Goal: Information Seeking & Learning: Find specific fact

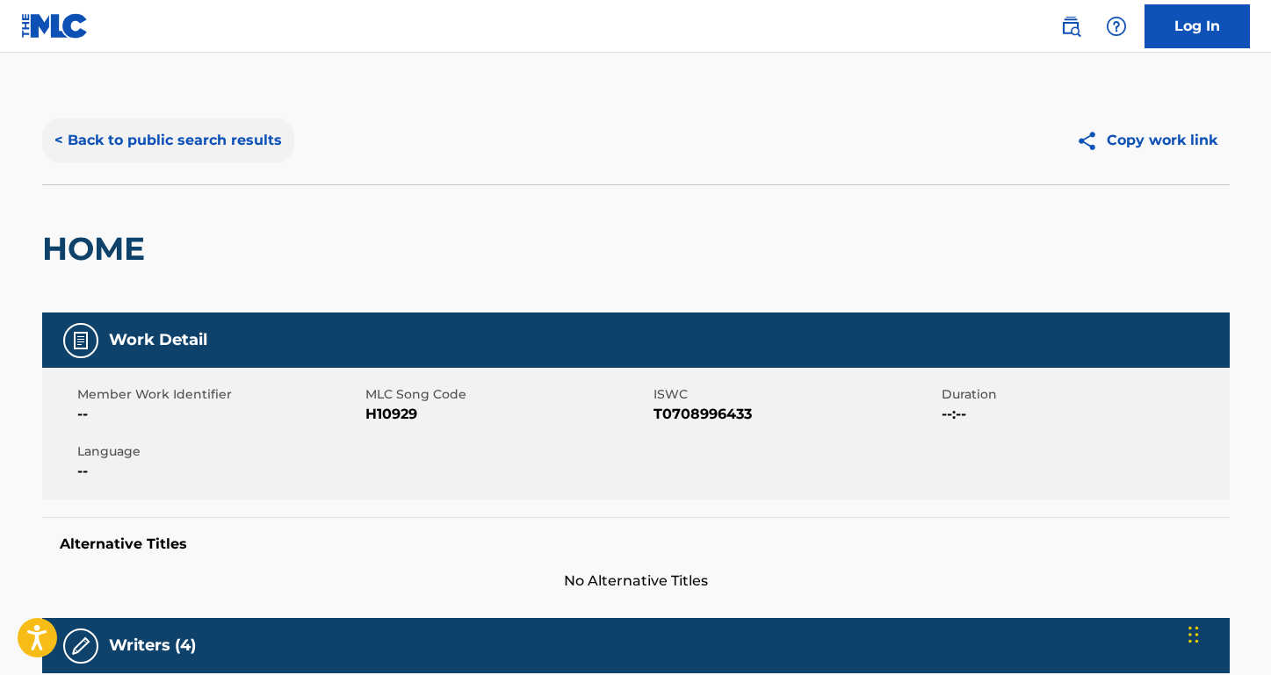
click at [288, 137] on button "< Back to public search results" at bounding box center [168, 141] width 252 height 44
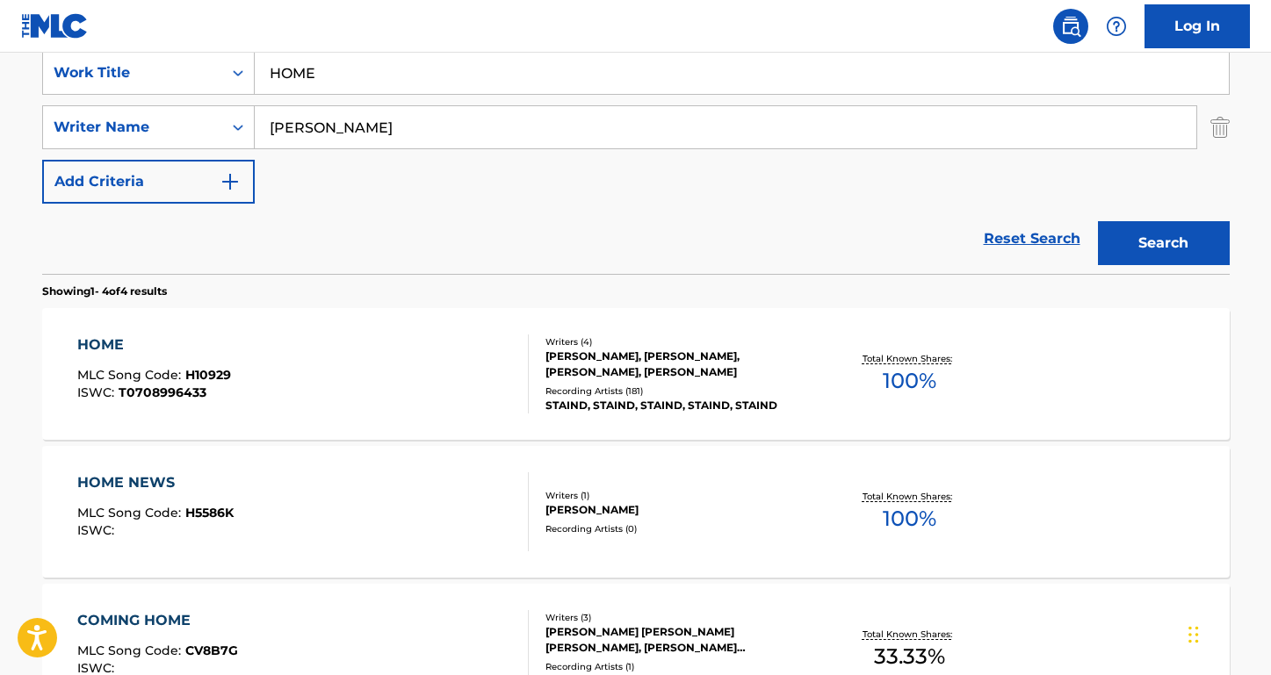
scroll to position [267, 0]
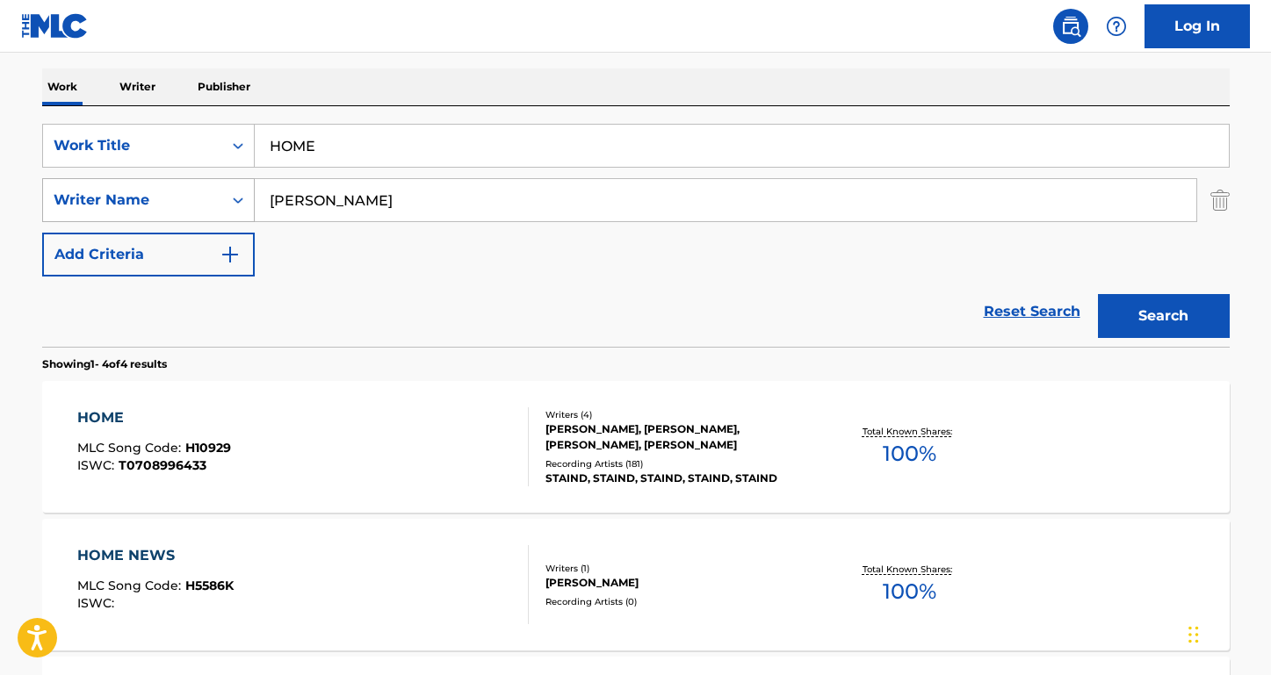
drag, startPoint x: 344, startPoint y: 213, endPoint x: 188, endPoint y: 182, distance: 159.5
click at [188, 182] on div "SearchWithCriteria8455a323-07f8-4967-afe1-85a15b8996e3 Writer Name [PERSON_NAME]" at bounding box center [635, 200] width 1187 height 44
drag, startPoint x: 332, startPoint y: 144, endPoint x: 192, endPoint y: 127, distance: 140.6
click at [192, 127] on div "SearchWithCriteria947fe26c-4eb3-4423-97b6-ab0c4cf5d48e Work Title HOME" at bounding box center [635, 146] width 1187 height 44
click at [1163, 316] on button "Search" at bounding box center [1164, 316] width 132 height 44
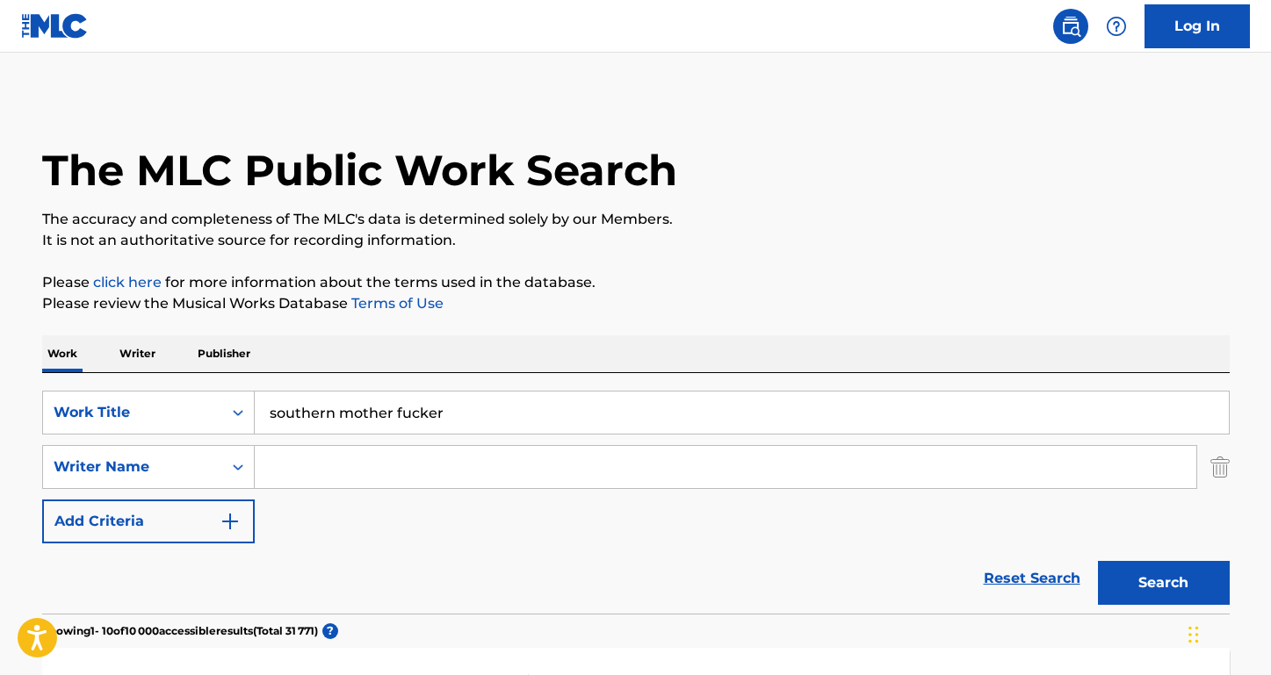
scroll to position [0, 0]
click at [395, 415] on input "southern mother fucker" at bounding box center [742, 413] width 974 height 42
type input "[DEMOGRAPHIC_DATA] motherfucker"
click at [355, 457] on input "Search Form" at bounding box center [725, 467] width 941 height 42
type input "[PERSON_NAME]"
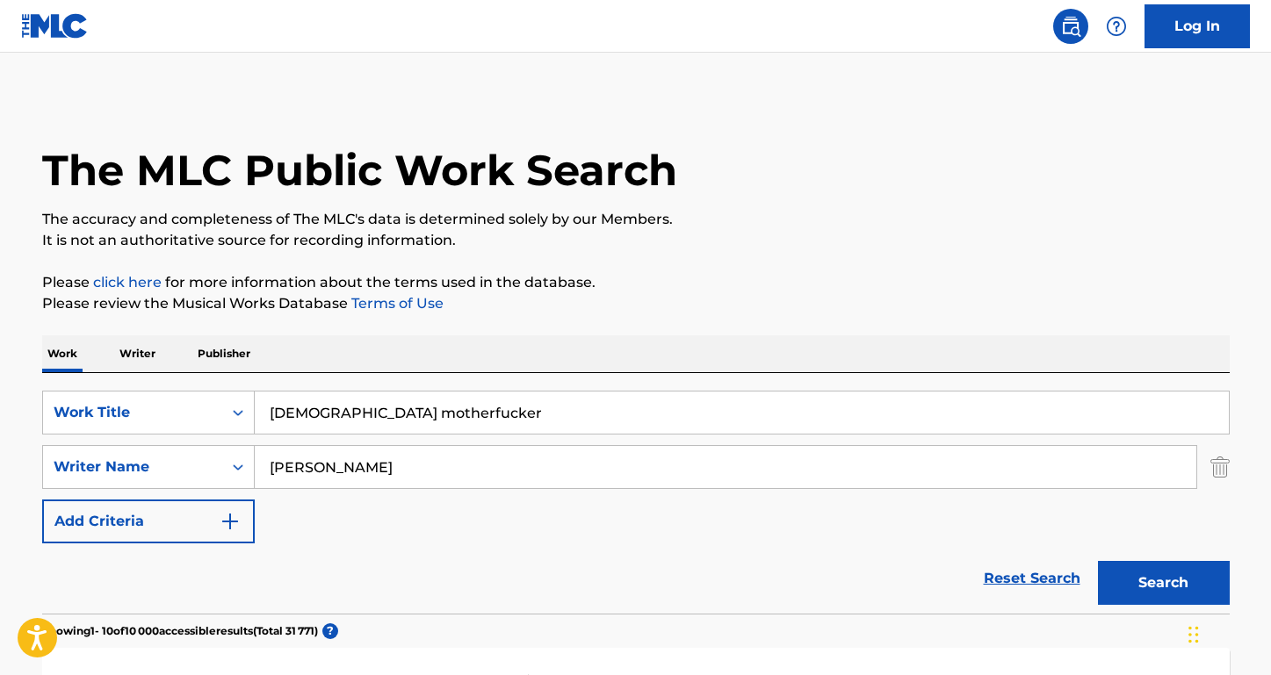
click at [1163, 583] on button "Search" at bounding box center [1164, 583] width 132 height 44
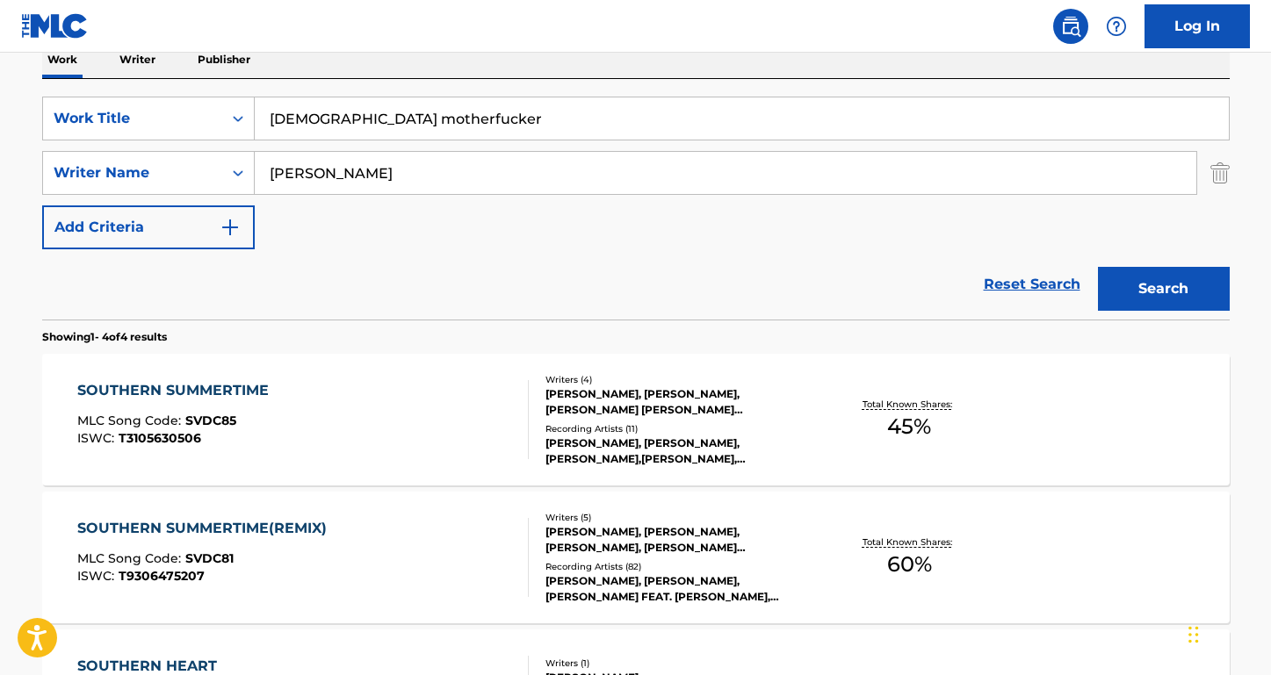
scroll to position [311, 0]
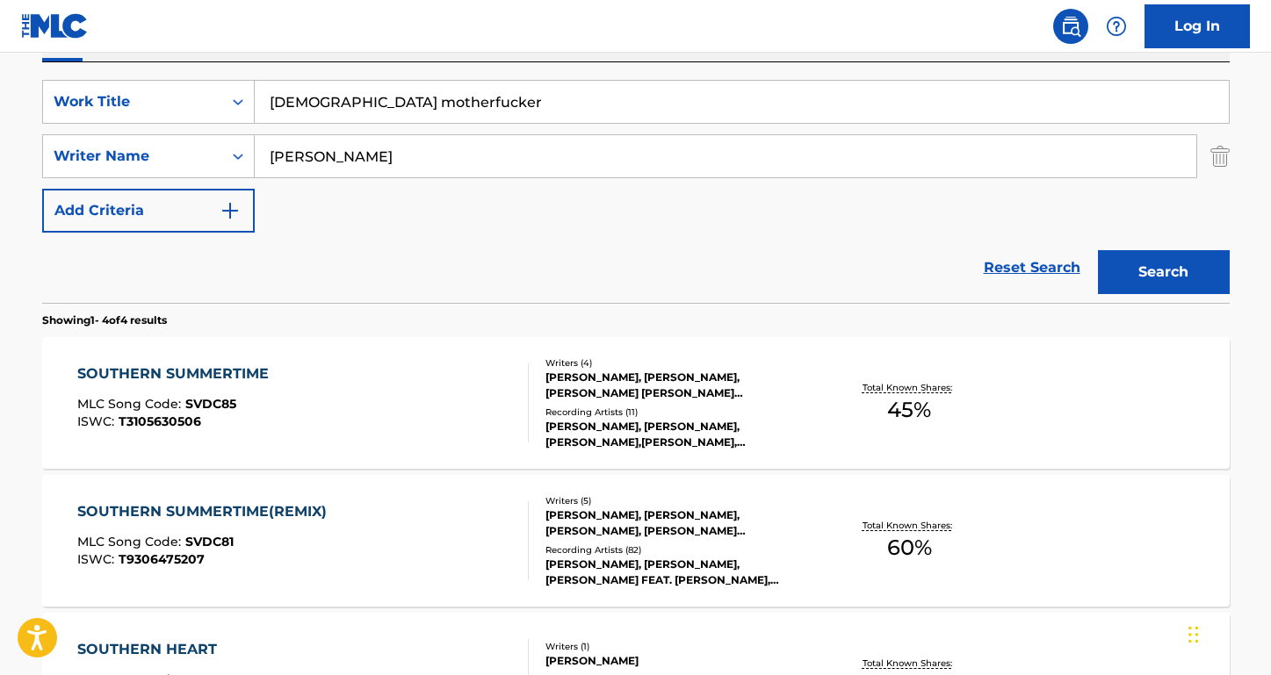
click at [400, 101] on input "[DEMOGRAPHIC_DATA] motherfucker" at bounding box center [742, 102] width 974 height 42
type input "southern mother fucker"
click at [1163, 272] on button "Search" at bounding box center [1164, 272] width 132 height 44
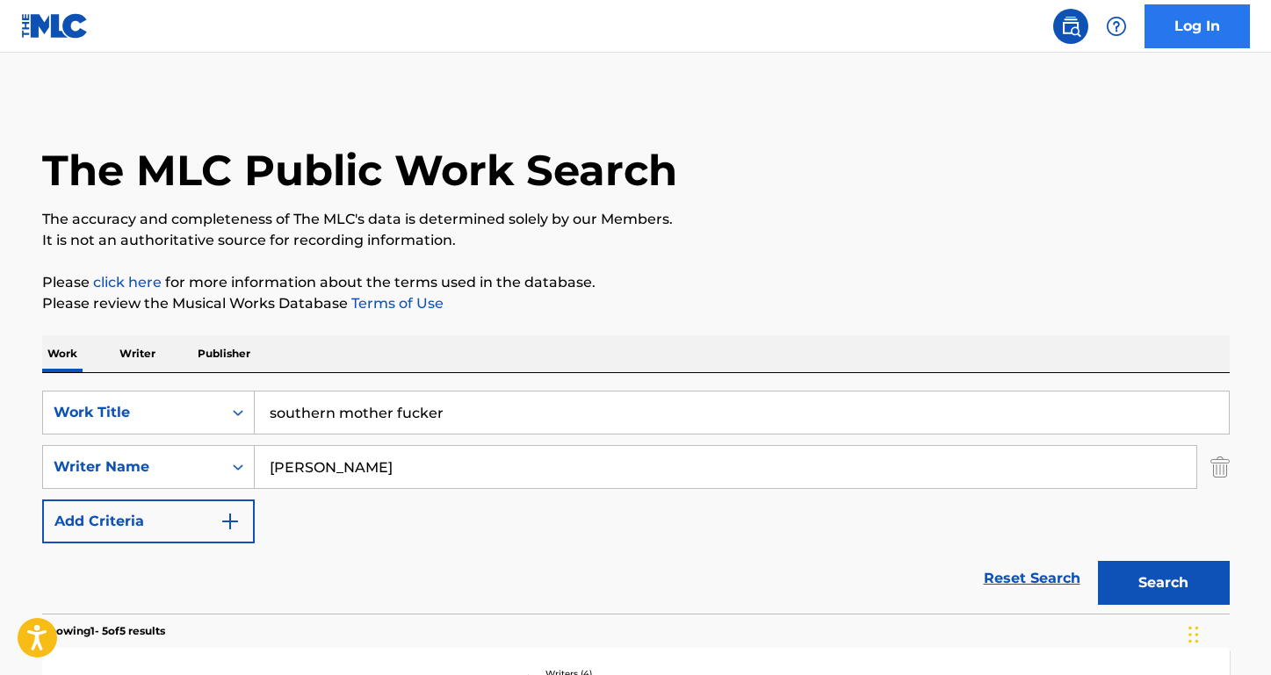
scroll to position [0, 0]
